Goal: Task Accomplishment & Management: Use online tool/utility

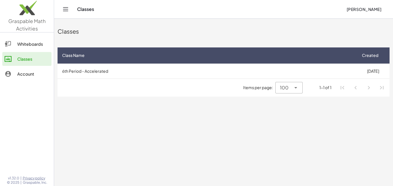
click at [359, 10] on span "[PERSON_NAME]" at bounding box center [364, 9] width 35 height 5
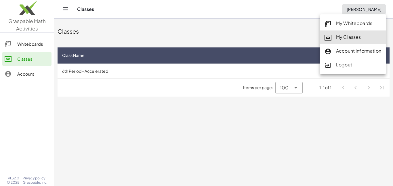
click at [351, 37] on div "My Classes" at bounding box center [353, 37] width 57 height 7
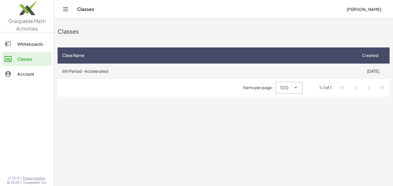
click at [98, 72] on td "6th Period - Accelerated" at bounding box center [207, 71] width 299 height 15
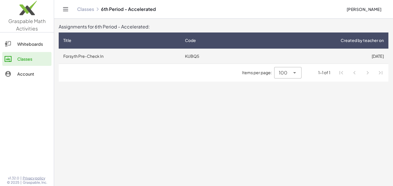
click at [96, 60] on td "Forsyth Pre-Check In" at bounding box center [120, 56] width 122 height 15
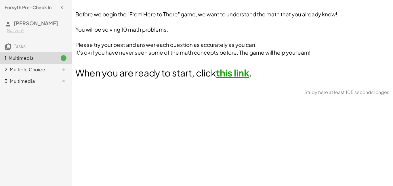
click at [54, 67] on div at bounding box center [59, 69] width 16 height 7
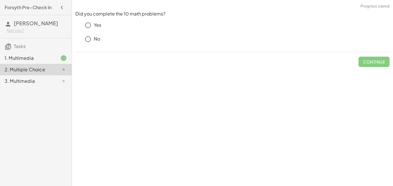
click at [45, 57] on div "1. Multimedia" at bounding box center [28, 58] width 46 height 7
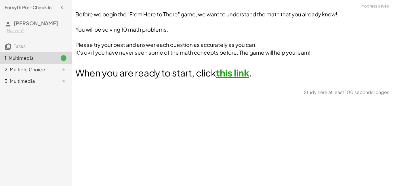
click at [229, 75] on link "this link" at bounding box center [232, 73] width 33 height 12
click at [29, 73] on div "2. Multiple Choice" at bounding box center [28, 69] width 46 height 7
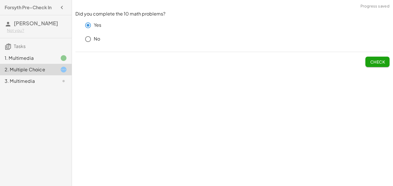
click at [376, 62] on span "Check" at bounding box center [377, 61] width 15 height 5
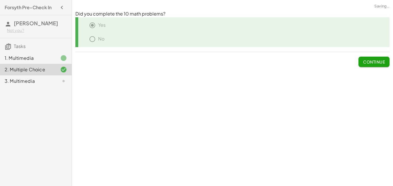
click at [51, 82] on div at bounding box center [59, 81] width 16 height 7
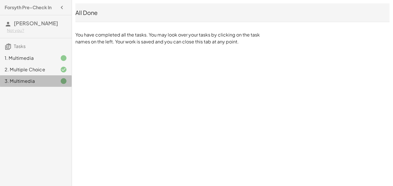
click at [39, 80] on div "3. Multimedia" at bounding box center [28, 81] width 46 height 7
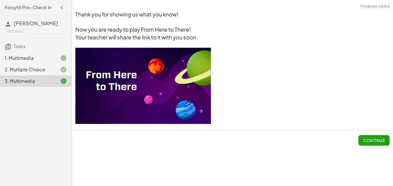
click at [50, 81] on div "3. Multimedia" at bounding box center [28, 81] width 46 height 7
click at [31, 71] on div "2. Multiple Choice" at bounding box center [28, 69] width 46 height 7
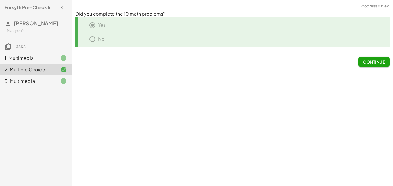
click at [32, 58] on div "1. Multimedia" at bounding box center [28, 58] width 46 height 7
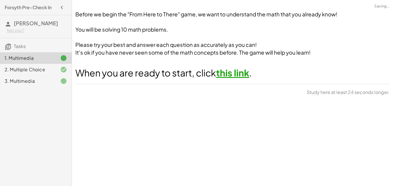
click at [33, 64] on div "1. Multimedia" at bounding box center [36, 58] width 72 height 12
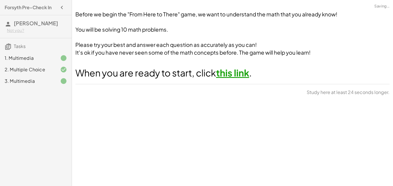
click at [36, 75] on div "2. Multiple Choice" at bounding box center [36, 70] width 72 height 12
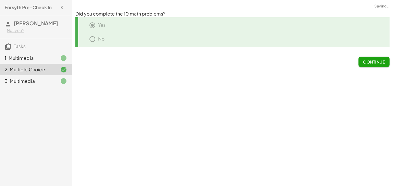
click at [37, 82] on div "3. Multimedia" at bounding box center [28, 81] width 46 height 7
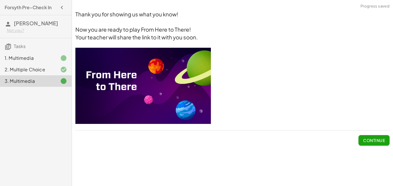
click at [380, 138] on span "Continue" at bounding box center [374, 140] width 22 height 5
